Goal: Navigation & Orientation: Find specific page/section

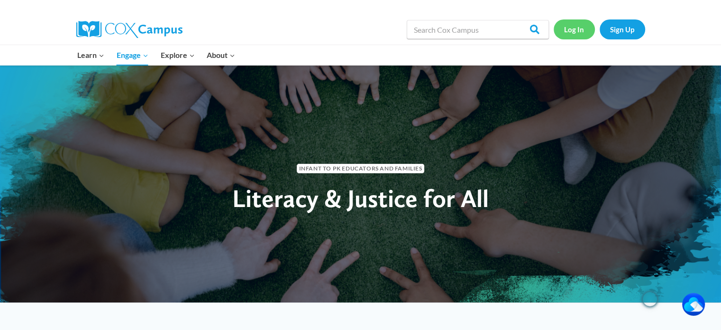
click at [575, 28] on link "Log In" at bounding box center [574, 28] width 41 height 19
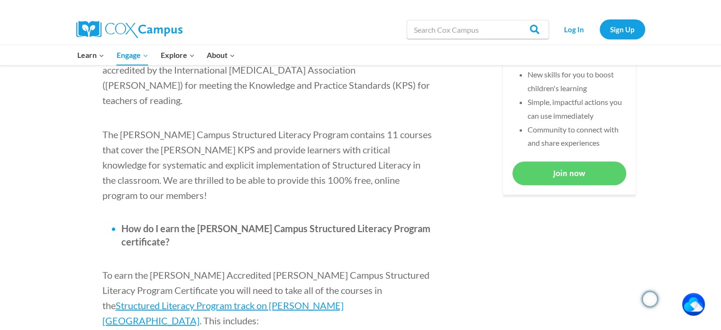
scroll to position [269, 0]
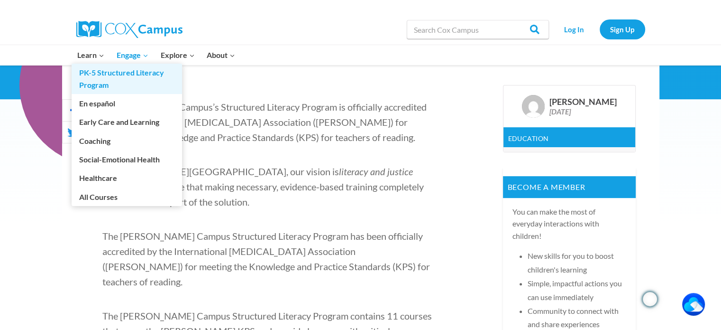
click at [98, 72] on link "PK-5 Structured Literacy Program" at bounding box center [127, 79] width 111 height 30
